Goal: Information Seeking & Learning: Learn about a topic

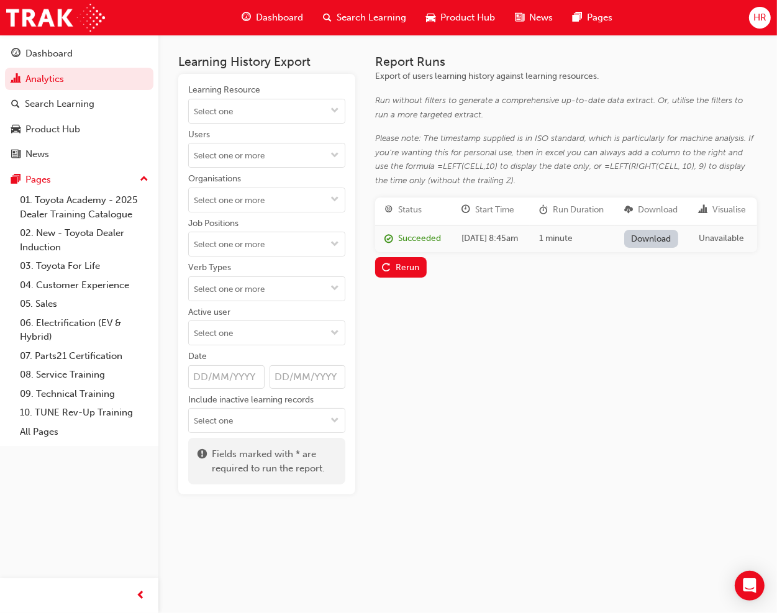
click at [376, 7] on div "Search Learning" at bounding box center [364, 17] width 103 height 25
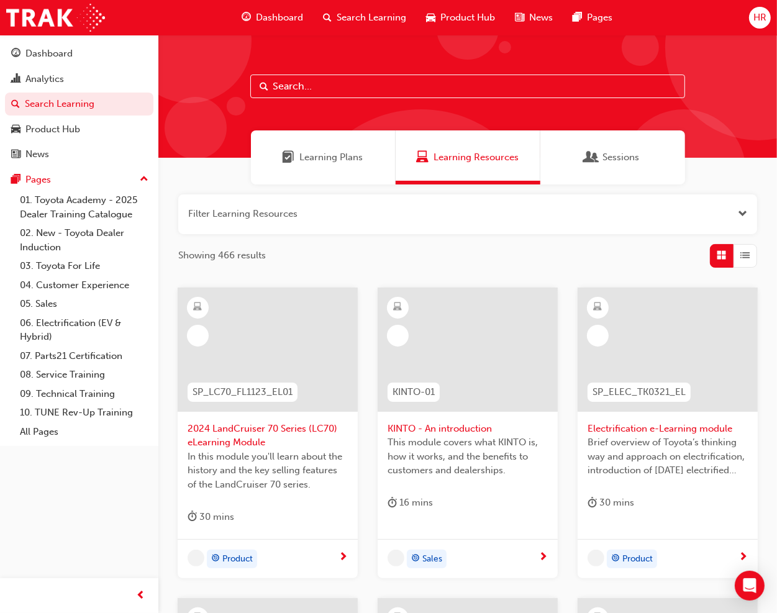
click at [310, 93] on input "text" at bounding box center [467, 87] width 435 height 24
type input "electrification safety"
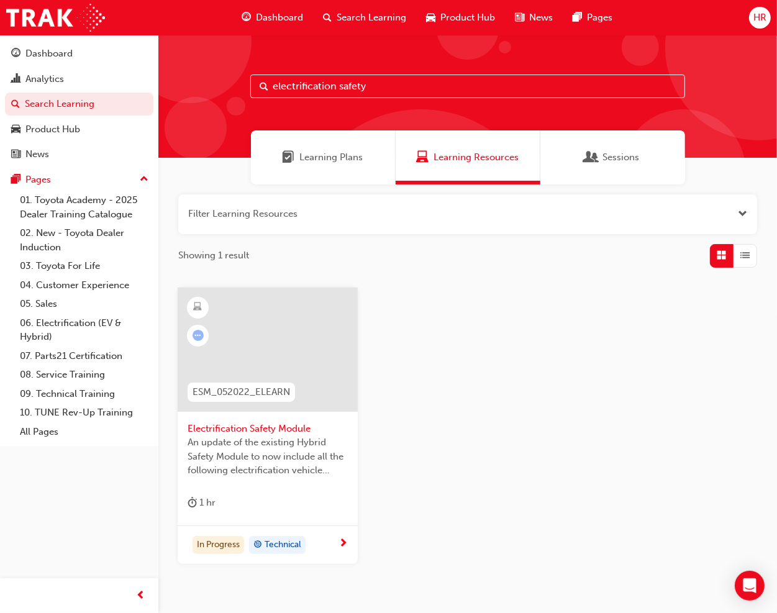
click at [249, 352] on div at bounding box center [268, 350] width 180 height 124
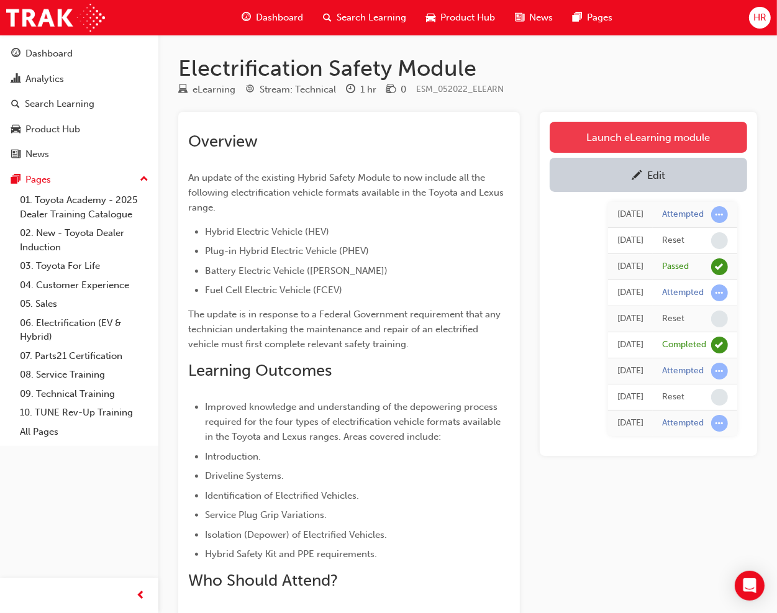
click at [605, 134] on link "Launch eLearning module" at bounding box center [649, 137] width 198 height 31
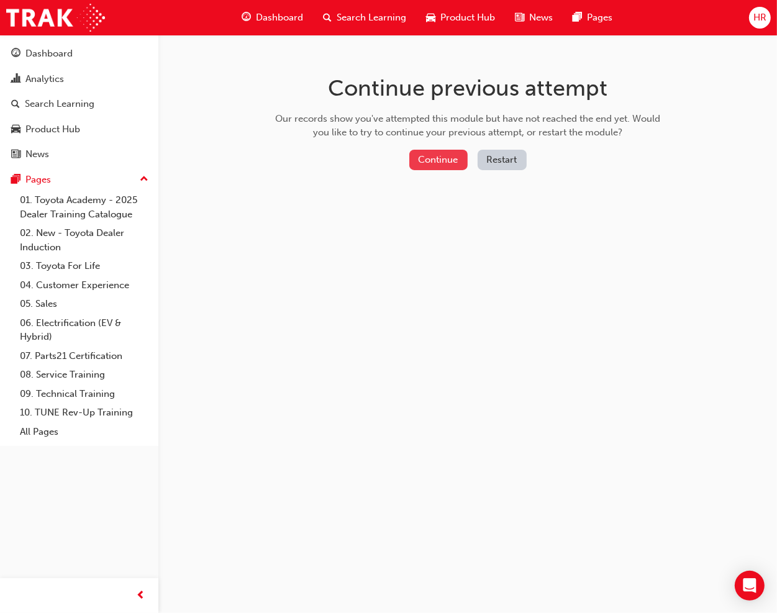
click at [455, 162] on button "Continue" at bounding box center [438, 160] width 58 height 21
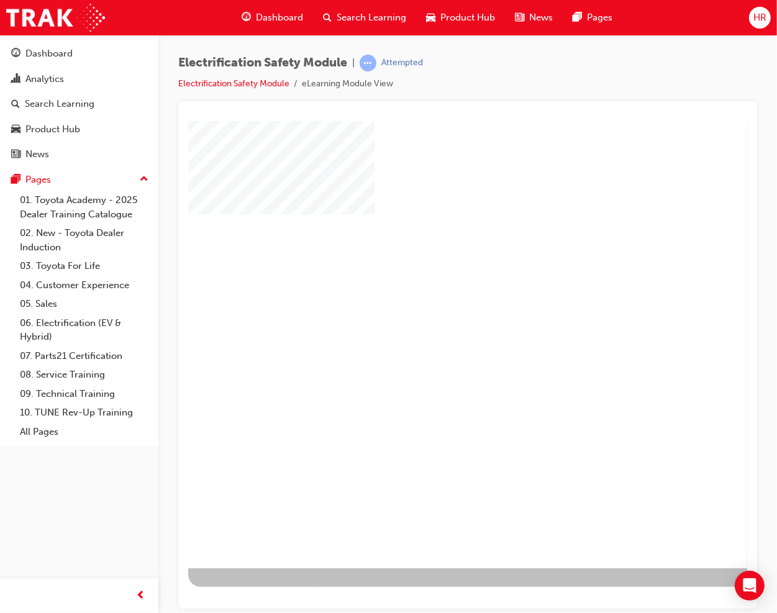
click at [431, 308] on div "play" at bounding box center [431, 308] width 0 height 0
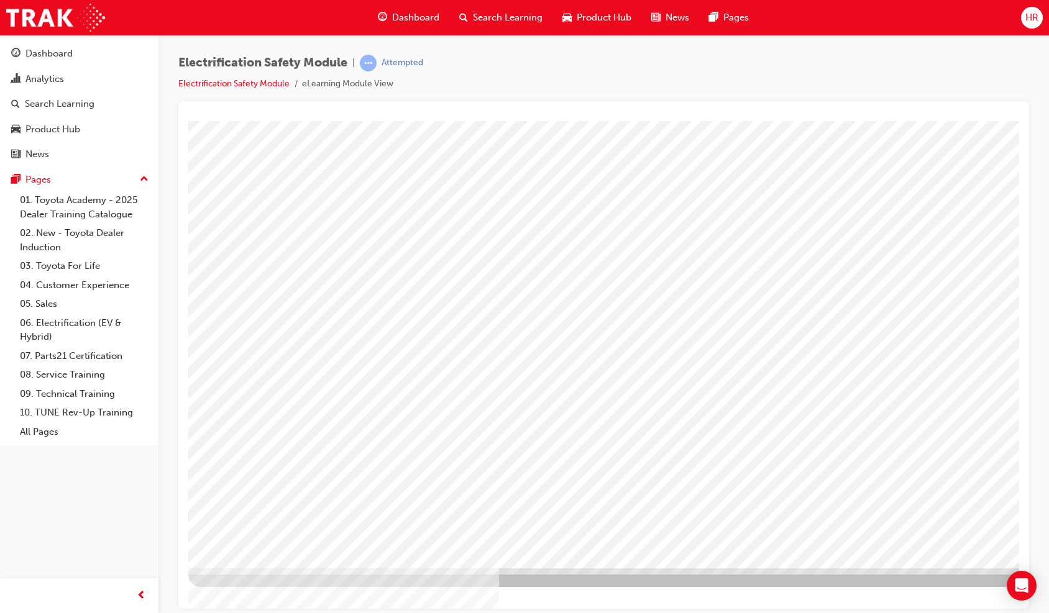
click at [647, 95] on div "Electrification Safety Module | Attempted Electrification Safety Module eLearni…" at bounding box center [603, 78] width 851 height 47
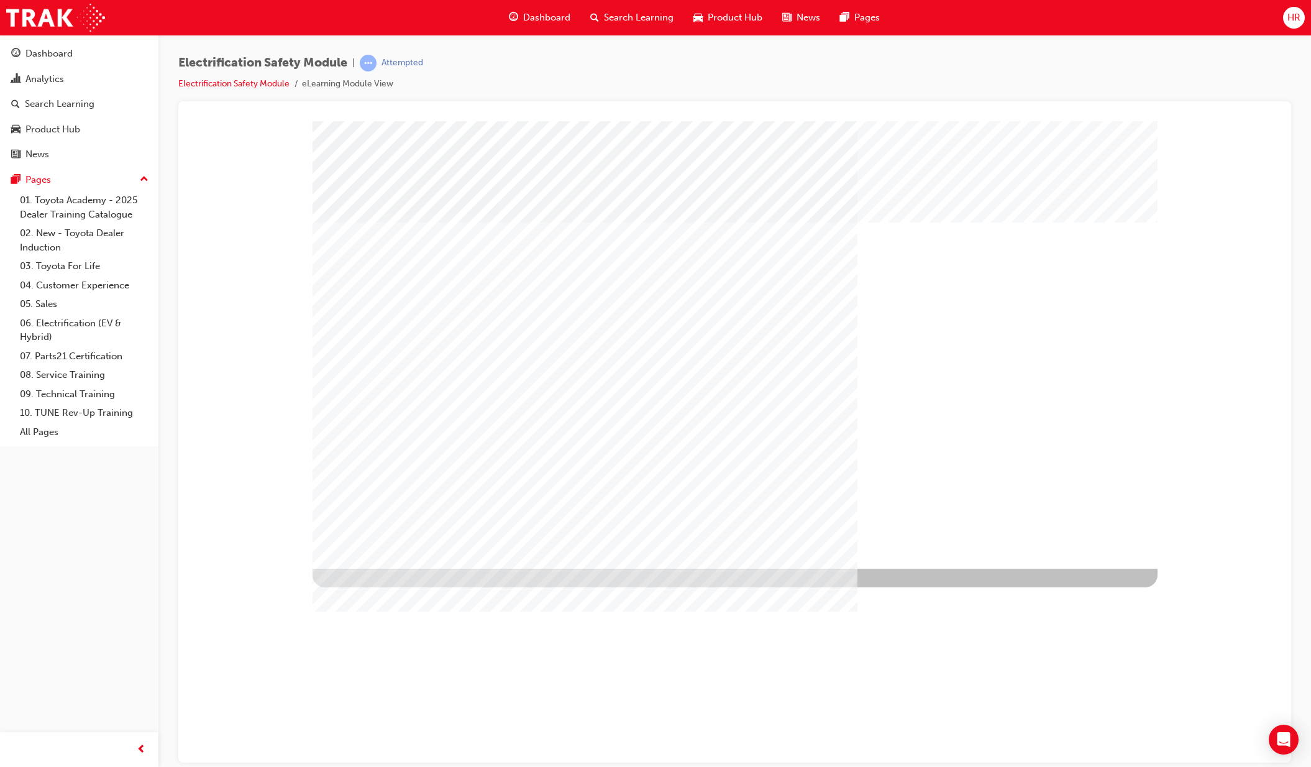
click at [385, 567] on div "" at bounding box center [734, 344] width 845 height 447
